Goal: Task Accomplishment & Management: Complete application form

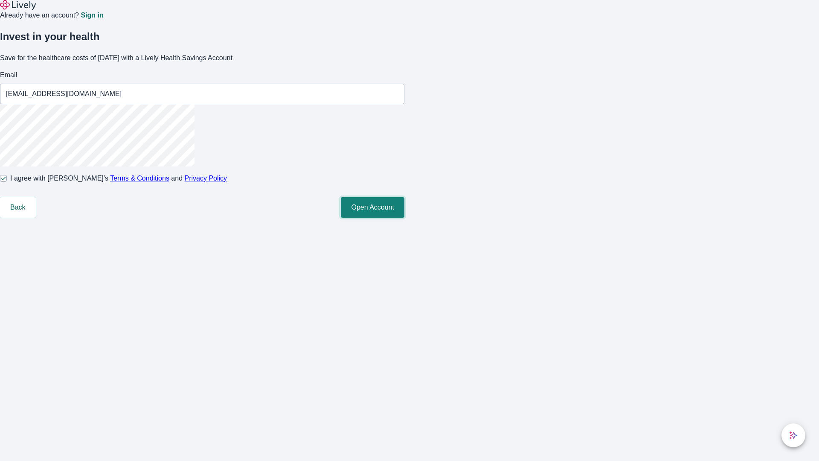
click at [405, 218] on button "Open Account" at bounding box center [373, 207] width 64 height 20
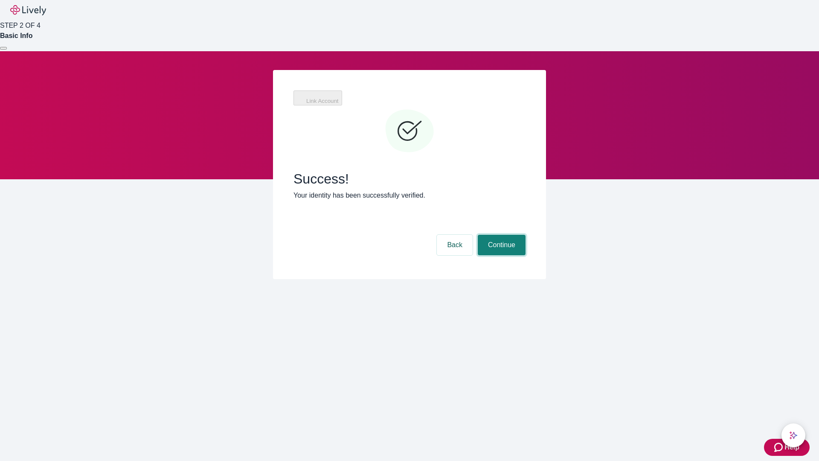
click at [501, 235] on button "Continue" at bounding box center [502, 245] width 48 height 20
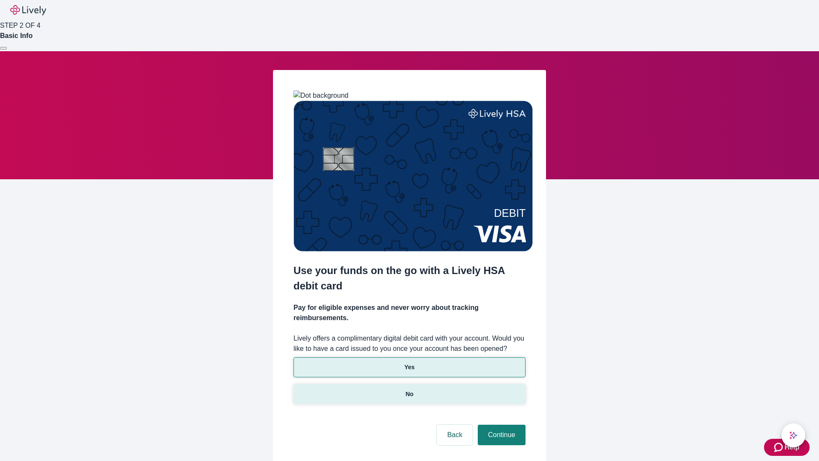
click at [409, 390] on p "No" at bounding box center [410, 394] width 8 height 9
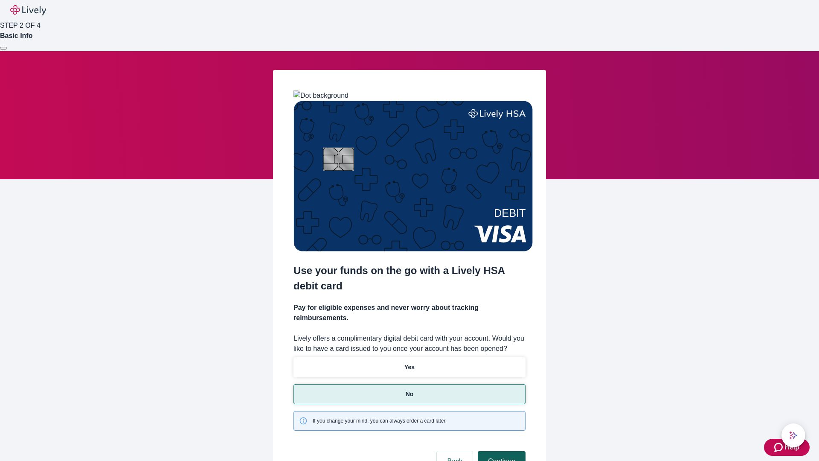
click at [501, 451] on button "Continue" at bounding box center [502, 461] width 48 height 20
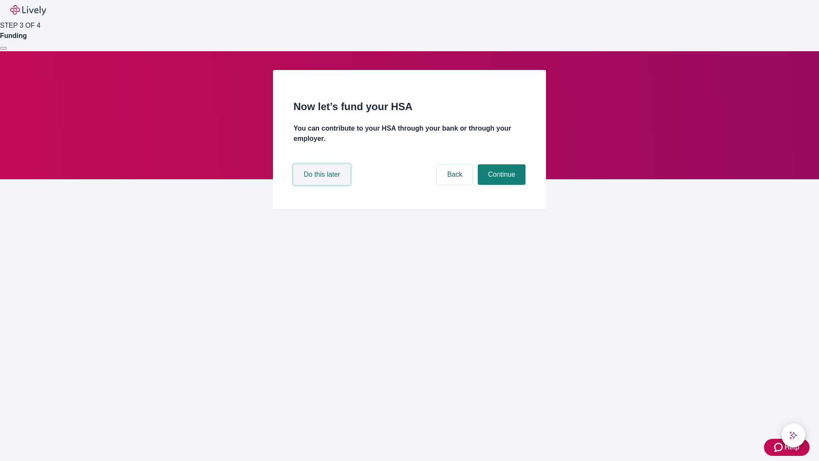
click at [323, 185] on button "Do this later" at bounding box center [322, 174] width 57 height 20
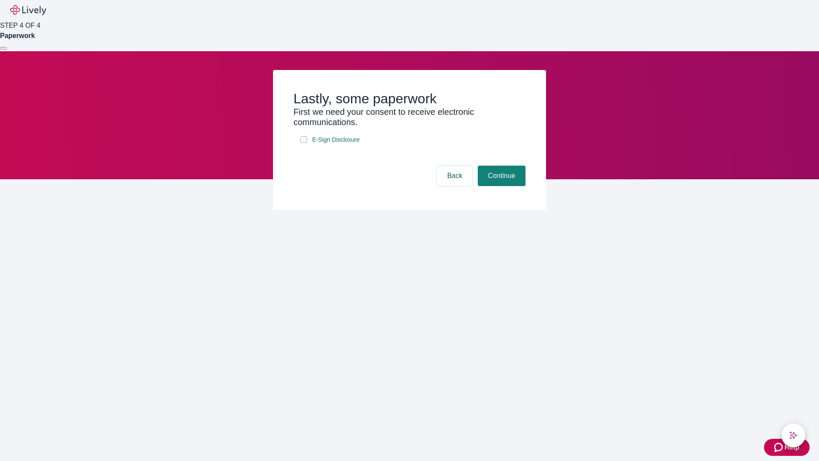
click at [304, 143] on input "E-Sign Disclosure" at bounding box center [303, 139] width 7 height 7
checkbox input "true"
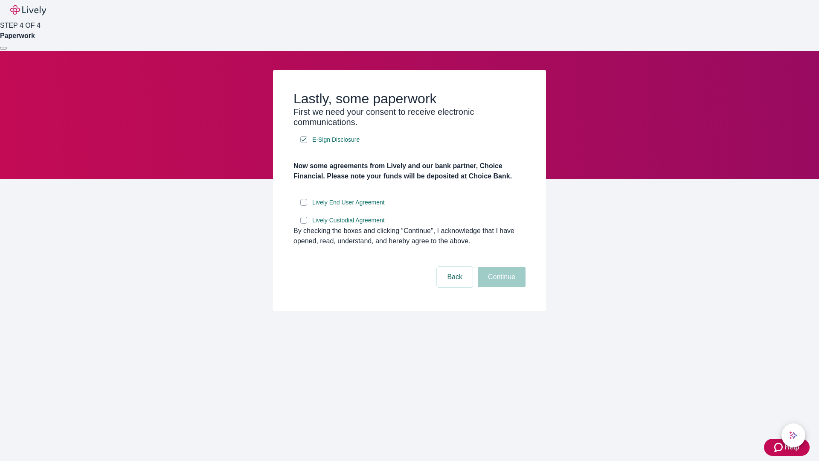
click at [304, 206] on input "Lively End User Agreement" at bounding box center [303, 202] width 7 height 7
checkbox input "true"
click at [304, 224] on input "Lively Custodial Agreement" at bounding box center [303, 220] width 7 height 7
checkbox input "true"
click at [501, 287] on button "Continue" at bounding box center [502, 277] width 48 height 20
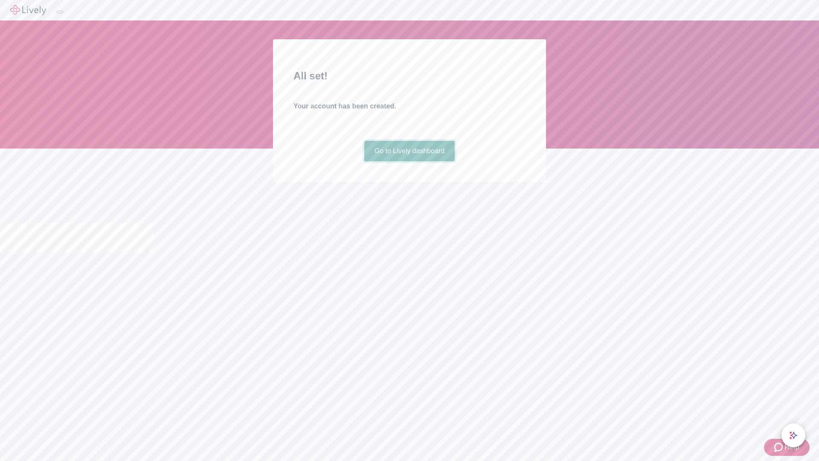
click at [409, 161] on link "Go to Lively dashboard" at bounding box center [409, 151] width 91 height 20
